Goal: Task Accomplishment & Management: Manage account settings

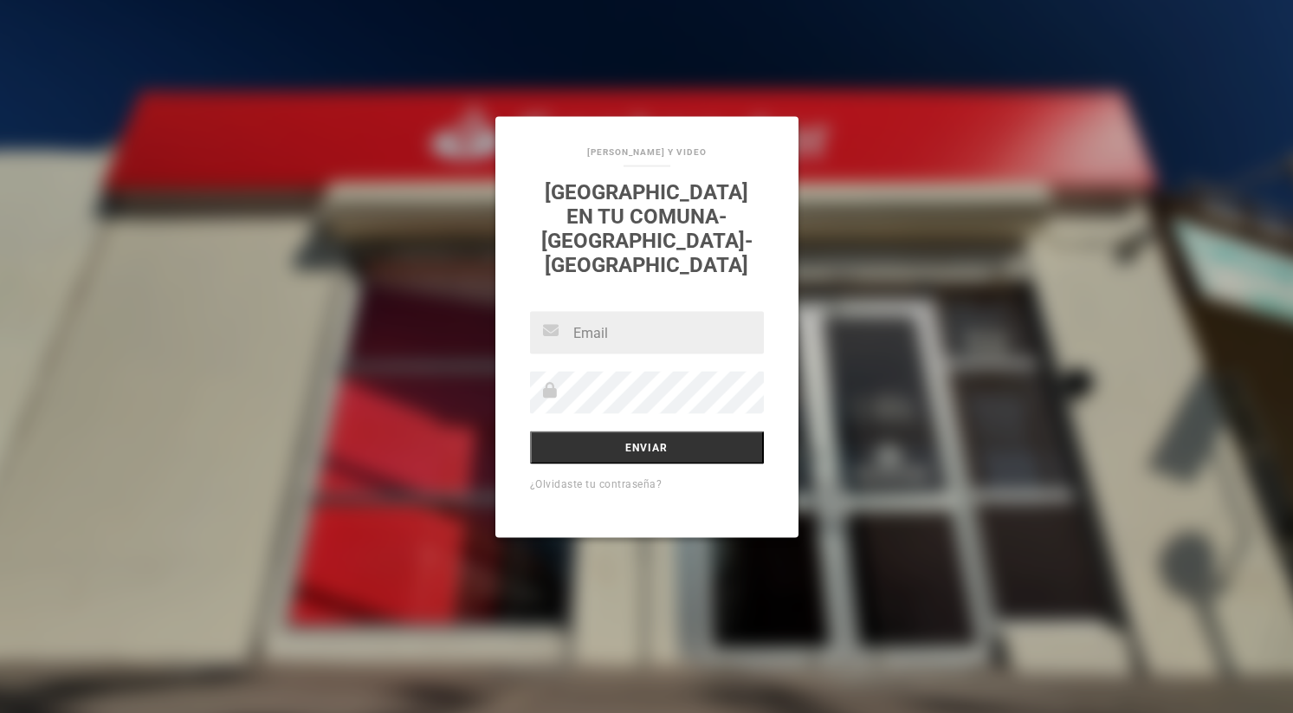
click at [592, 316] on input "text" at bounding box center [647, 333] width 234 height 42
type input "[PERSON_NAME][EMAIL_ADDRESS][PERSON_NAME][DOMAIN_NAME]"
click at [651, 433] on input "Enviar" at bounding box center [647, 447] width 234 height 33
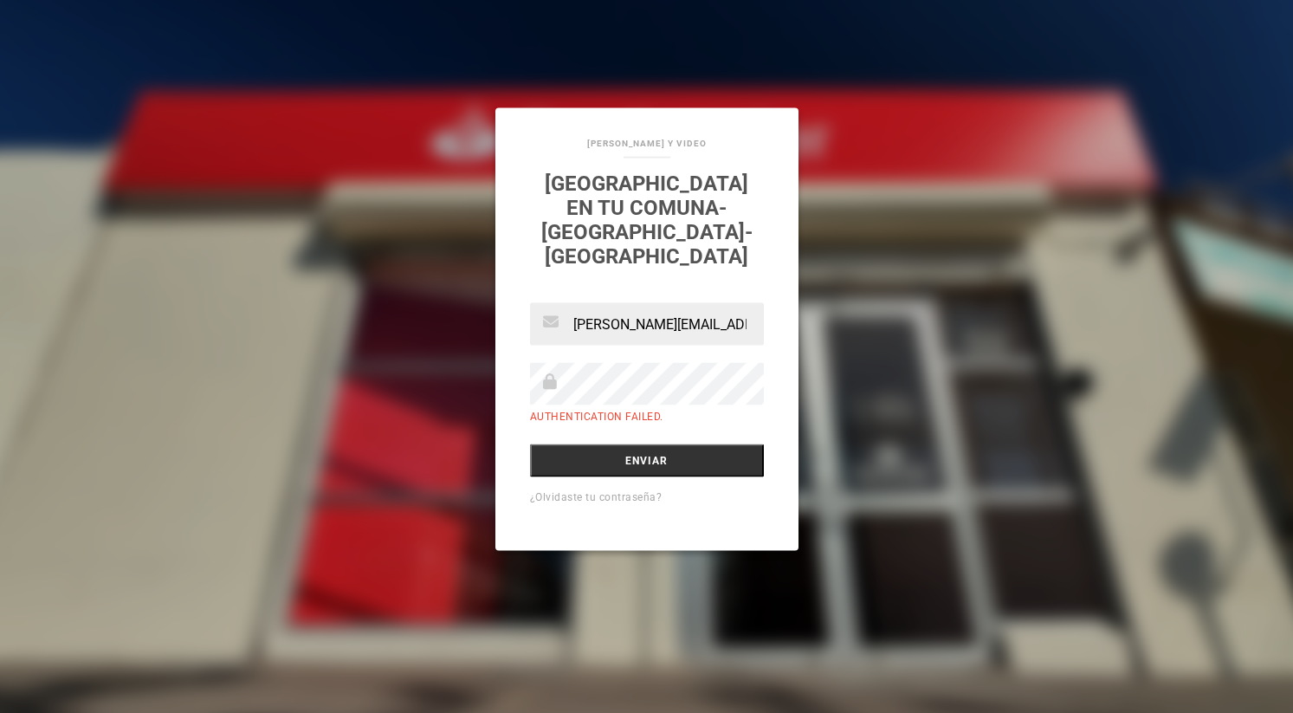
click at [265, 250] on div "SANDRA SOTO_FOTOGRAFIAS Y VIDEO SANTANDER en tu comuna-Alto Hospicio-Iquique ma…" at bounding box center [646, 356] width 1293 height 713
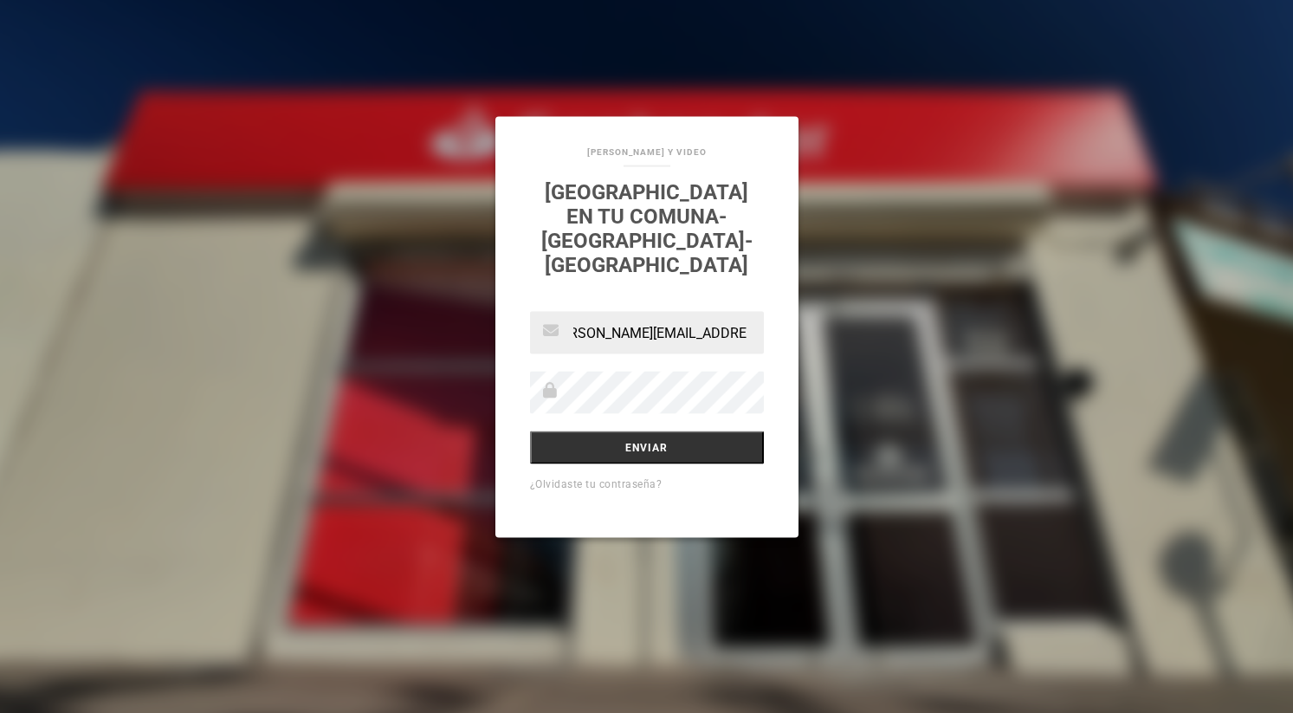
scroll to position [0, 28]
type input "[PERSON_NAME][EMAIL_ADDRESS][PERSON_NAME][DOMAIN_NAME]"
click at [783, 259] on div "[PERSON_NAME] Y VIDEO [GEOGRAPHIC_DATA] en tu comuna-[GEOGRAPHIC_DATA]-[GEOGRAP…" at bounding box center [647, 210] width 303 height 186
click at [653, 439] on input "Enviar" at bounding box center [647, 447] width 234 height 33
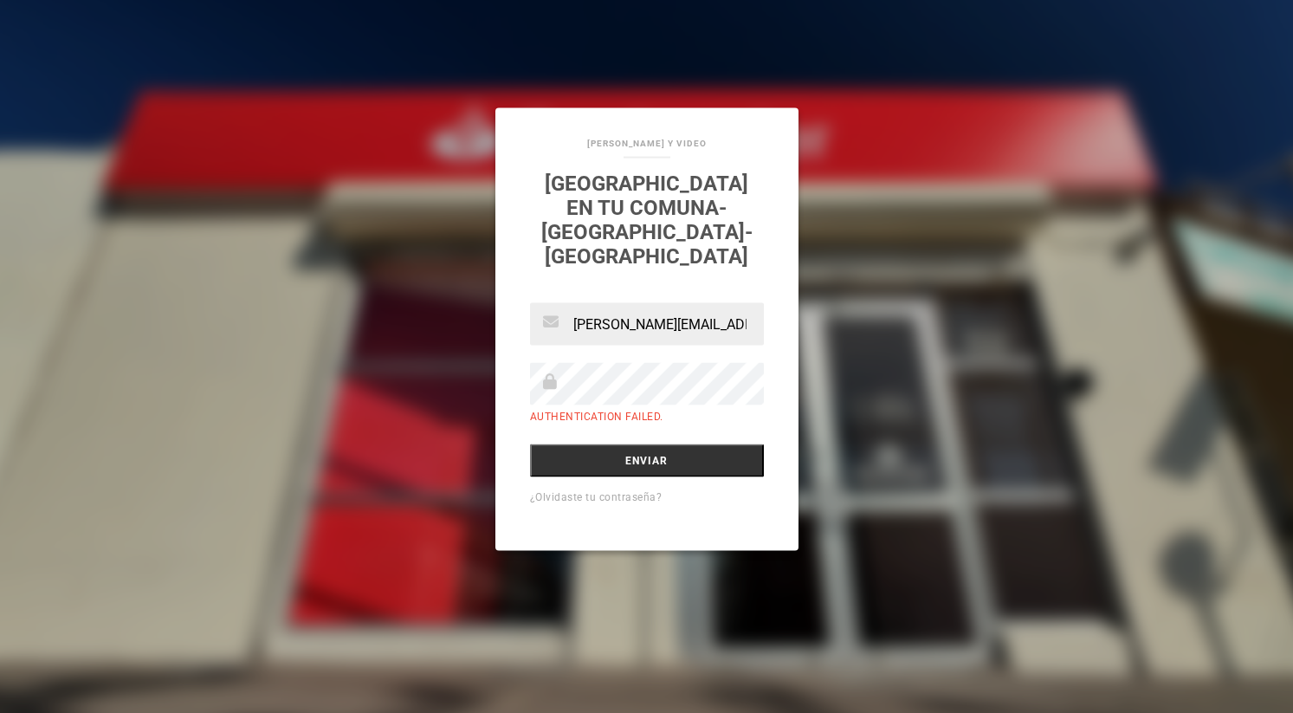
click at [604, 491] on link "¿Olvidaste tu contraseña?" at bounding box center [596, 497] width 133 height 12
